Goal: Navigation & Orientation: Find specific page/section

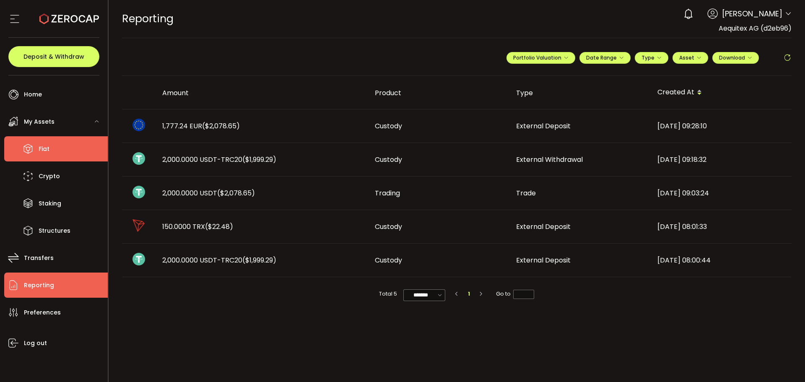
click at [46, 147] on span "Fiat" at bounding box center [44, 149] width 11 height 12
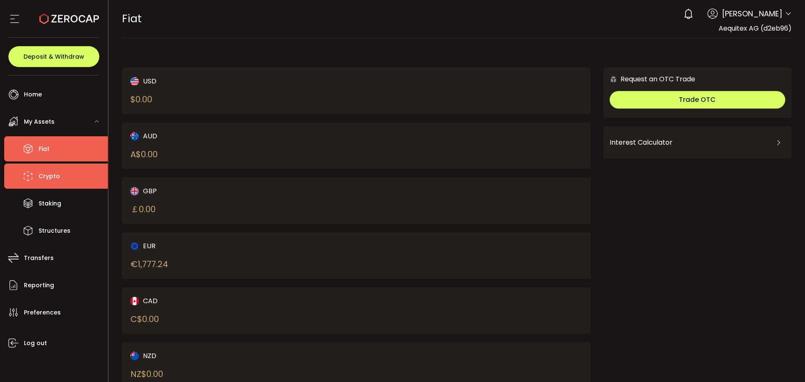
click at [52, 180] on span "Crypto" at bounding box center [49, 176] width 21 height 12
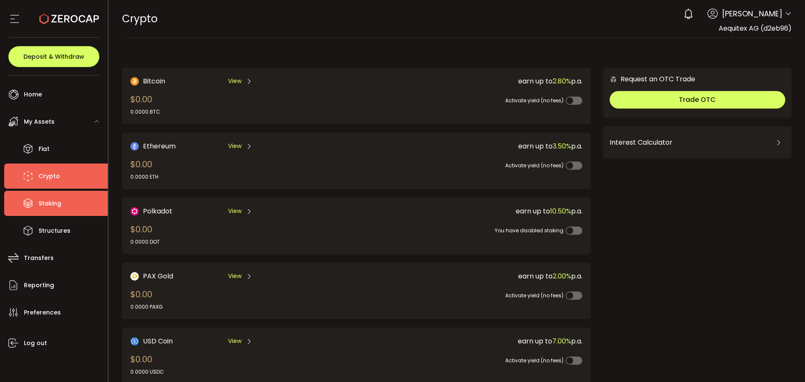
click at [49, 206] on span "Staking" at bounding box center [50, 204] width 23 height 12
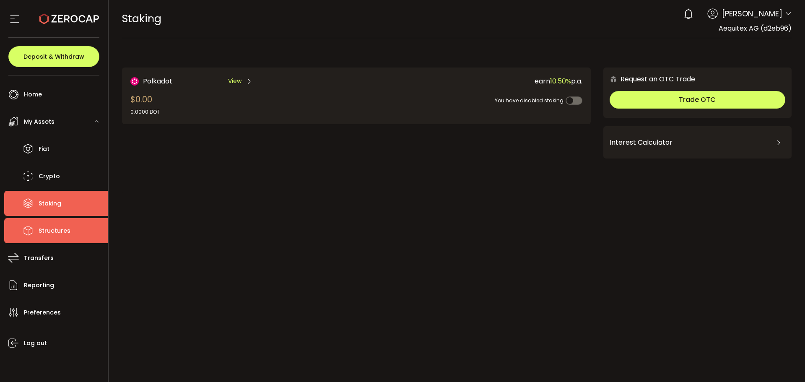
click at [54, 230] on span "Structures" at bounding box center [55, 231] width 32 height 12
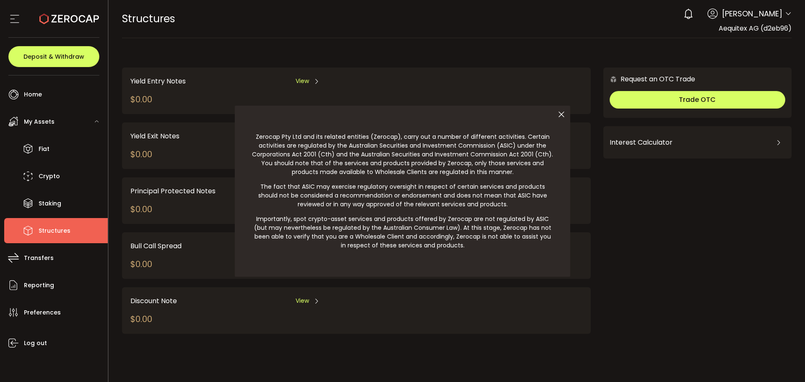
click at [563, 111] on icon at bounding box center [562, 115] width 18 height 18
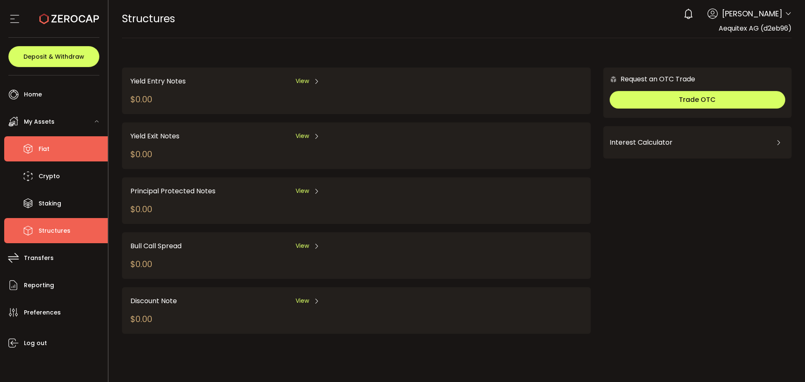
click at [35, 144] on li "Fiat" at bounding box center [56, 148] width 104 height 25
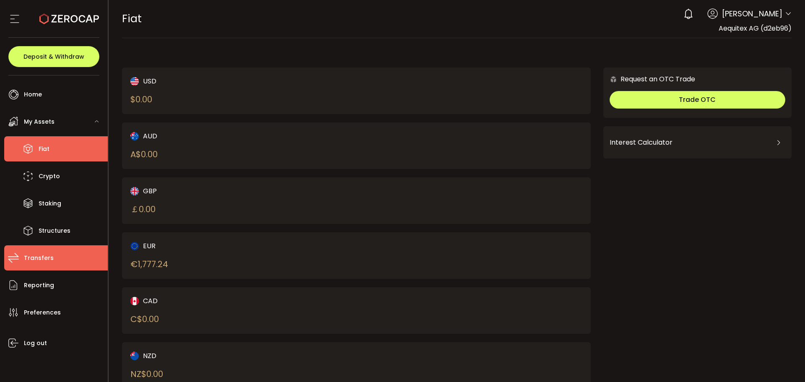
click at [39, 259] on span "Transfers" at bounding box center [39, 258] width 30 height 12
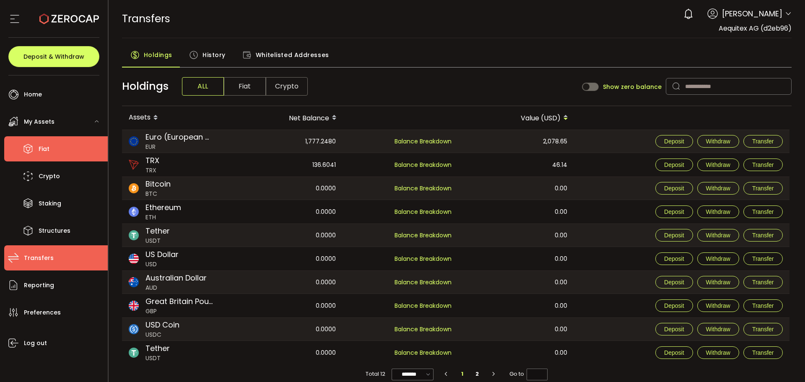
click at [43, 146] on span "Fiat" at bounding box center [44, 149] width 11 height 12
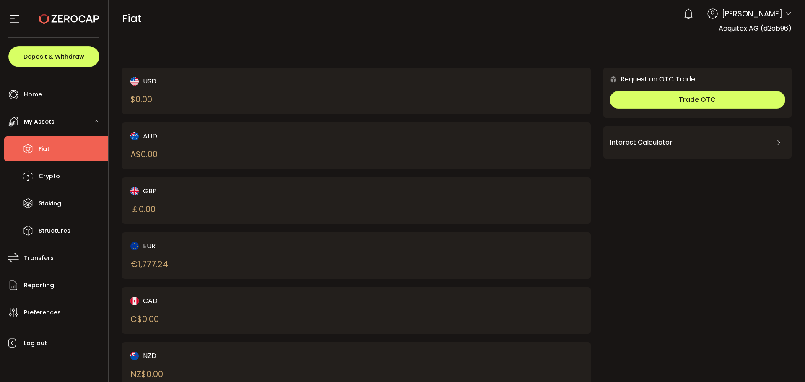
click at [785, 14] on icon at bounding box center [788, 13] width 7 height 7
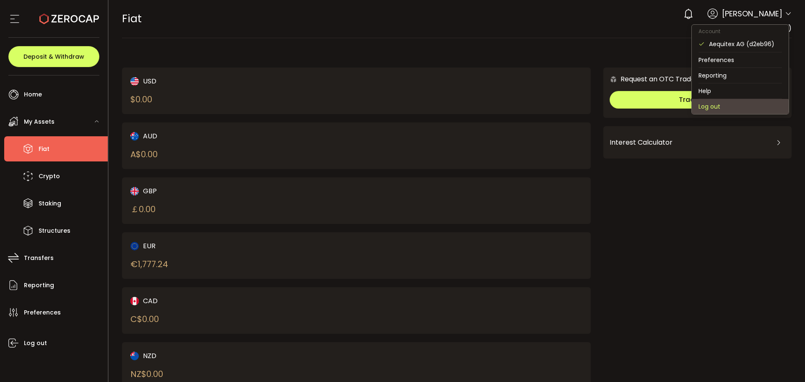
click at [714, 107] on li "Log out" at bounding box center [740, 106] width 97 height 15
